Goal: Check status: Check status

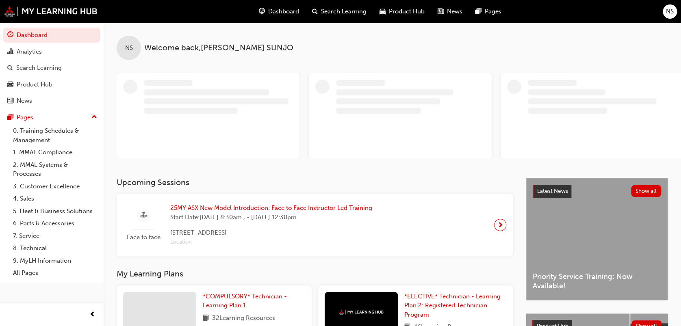
click at [400, 13] on span "Product Hub" at bounding box center [407, 11] width 36 height 9
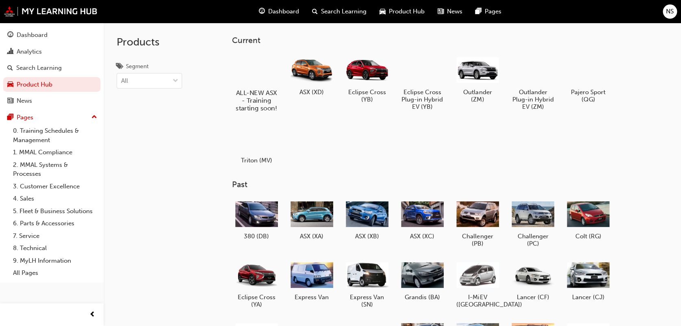
click at [255, 68] on div at bounding box center [256, 69] width 45 height 32
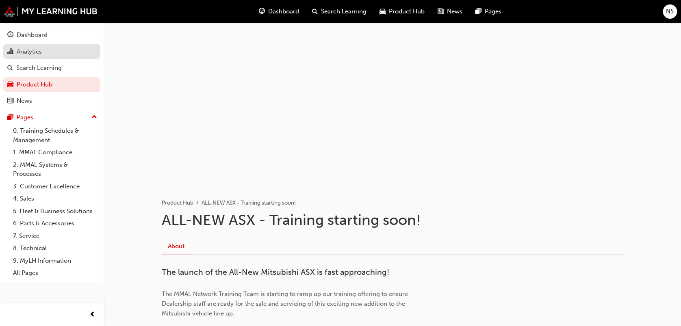
click at [49, 51] on div "Analytics" at bounding box center [51, 52] width 89 height 10
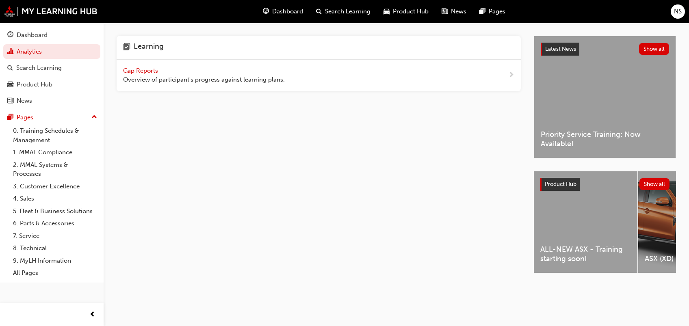
click at [373, 73] on div "Gap Reports Overview of participant's progress against learning plans." at bounding box center [319, 76] width 404 height 32
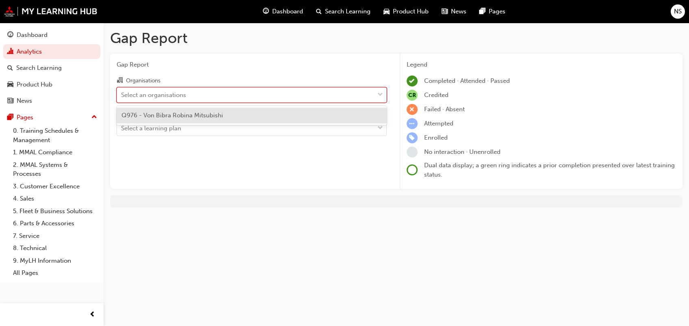
click at [350, 92] on div "Select an organisations" at bounding box center [245, 95] width 257 height 14
click at [122, 92] on input "Organisations option Q976 - Von Bibra Robina Mitsubishi focused, 1 of 1. 1 resu…" at bounding box center [121, 94] width 1 height 7
click at [311, 113] on div "Q976 - Von Bibra Robina Mitsubishi" at bounding box center [252, 116] width 270 height 16
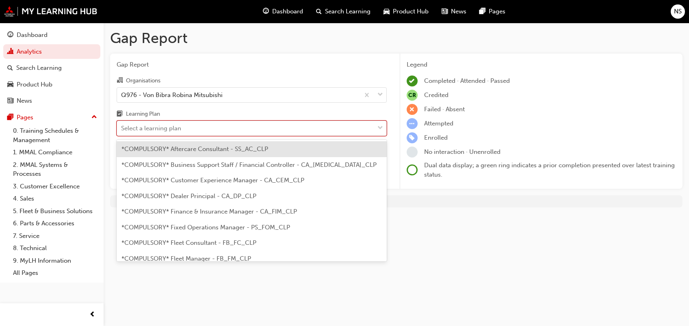
click at [327, 128] on div "Select a learning plan" at bounding box center [245, 128] width 257 height 14
click at [122, 128] on input "Learning Plan option *COMPULSORY* Aftercare Consultant - SS_AC_CLP focused, 1 o…" at bounding box center [121, 128] width 1 height 7
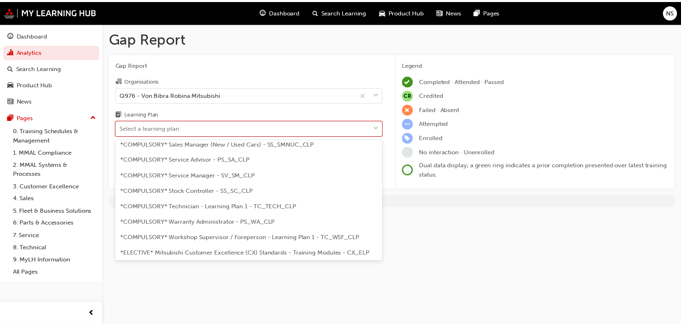
scroll to position [281, 0]
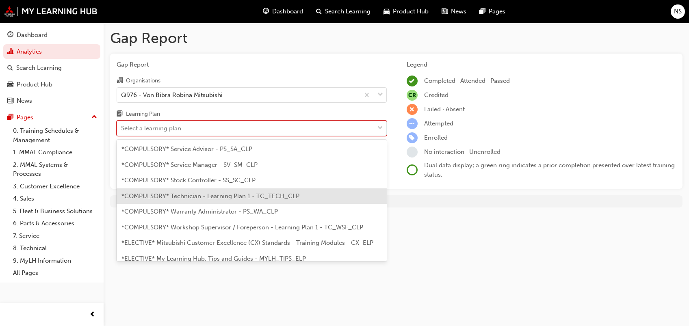
click at [226, 199] on div "*COMPULSORY* Technician - Learning Plan 1 - TC_TECH_CLP" at bounding box center [252, 196] width 270 height 16
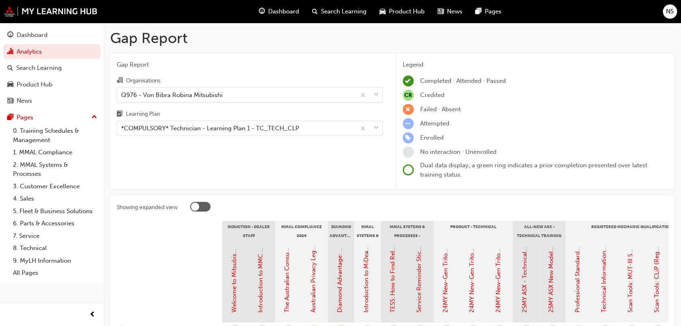
click at [382, 11] on span "car-icon" at bounding box center [382, 11] width 6 height 10
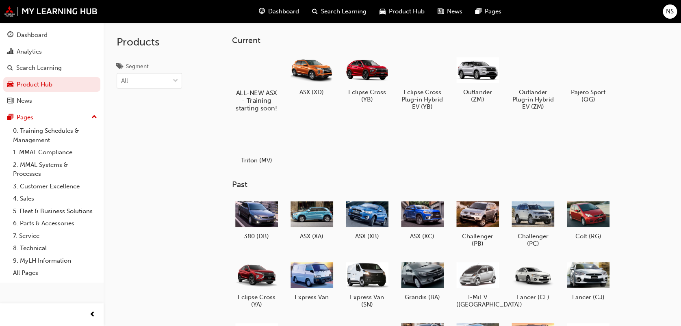
click at [250, 84] on div at bounding box center [256, 69] width 45 height 32
